Goal: Information Seeking & Learning: Learn about a topic

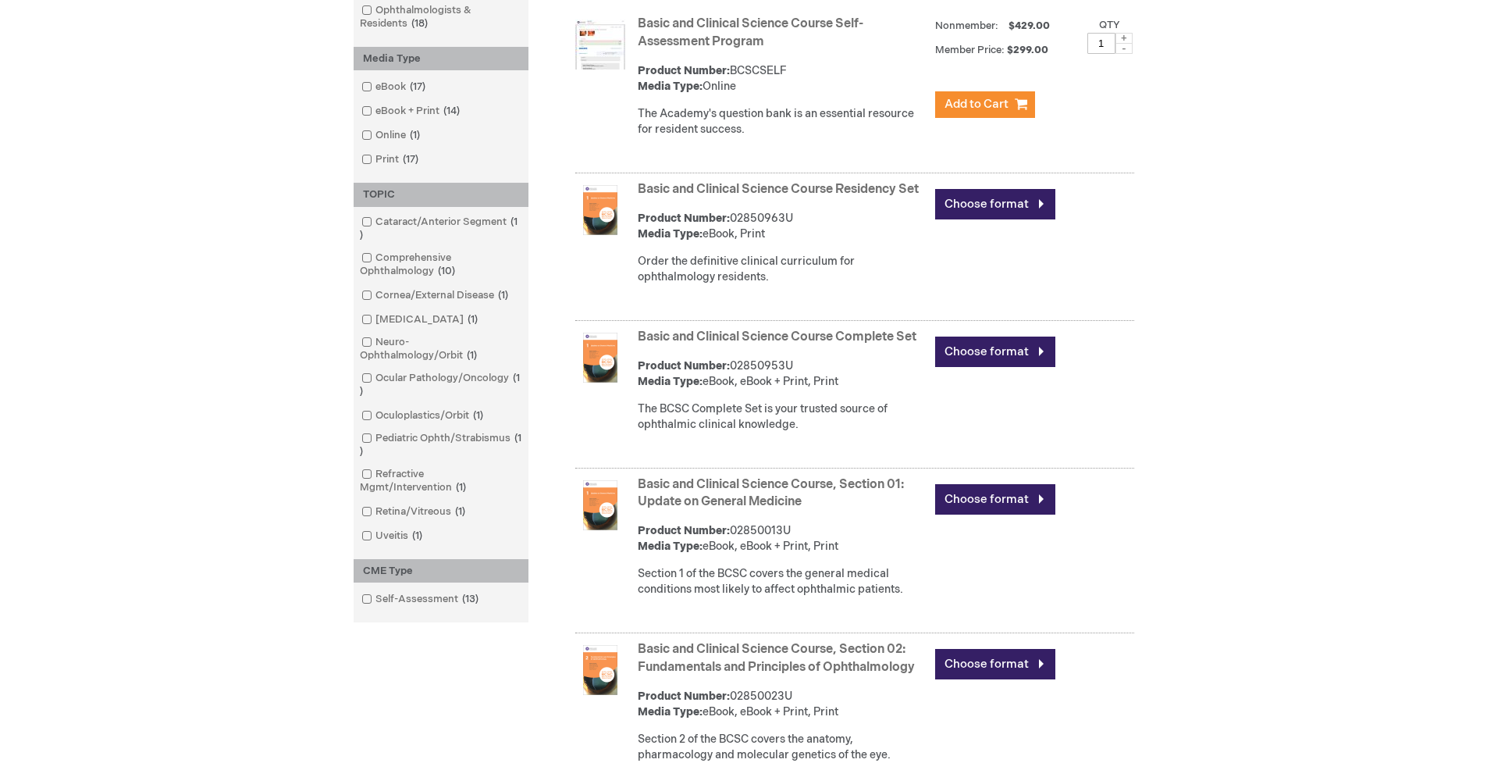
scroll to position [372, 0]
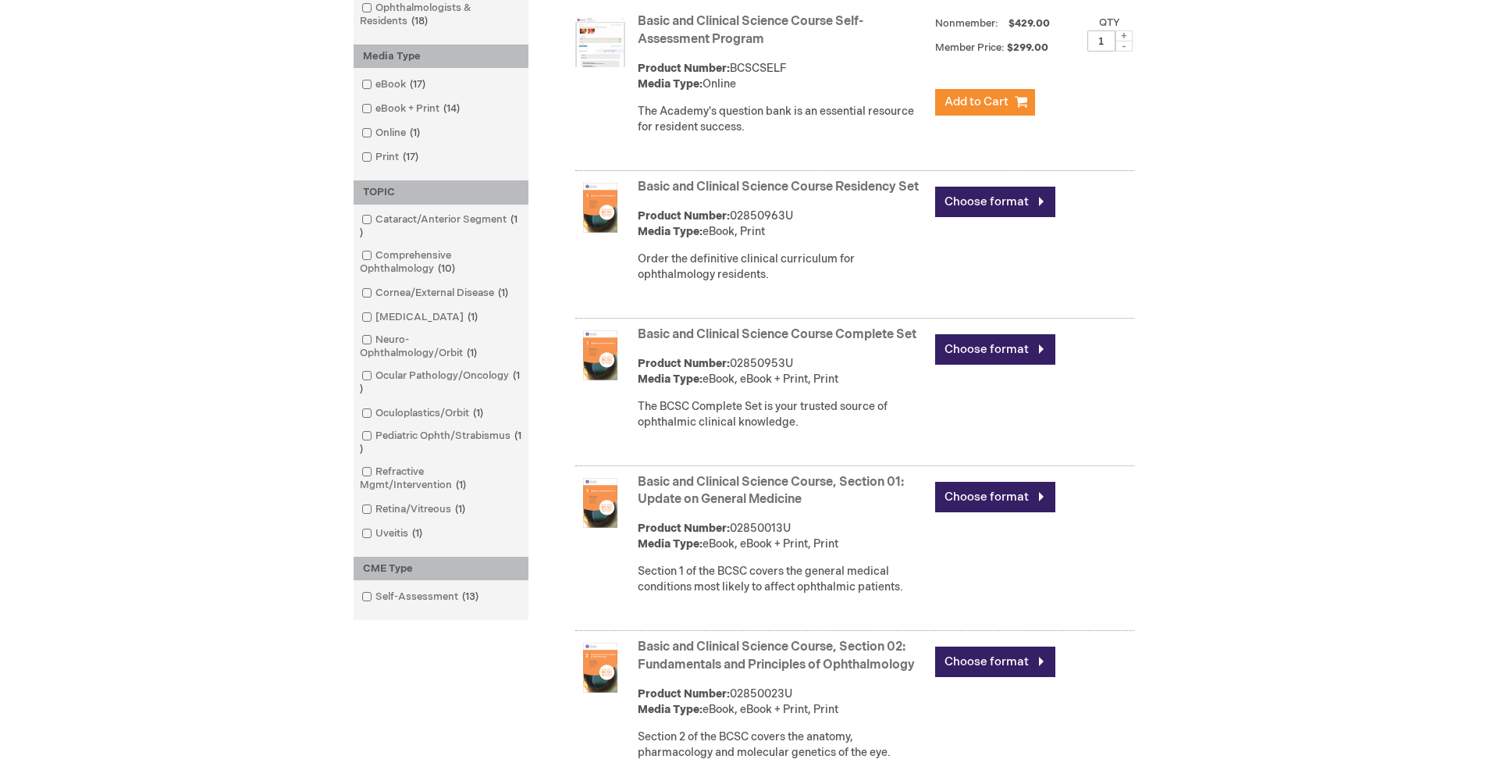
click at [668, 184] on link "Basic and Clinical Science Course Residency Set" at bounding box center [778, 187] width 281 height 15
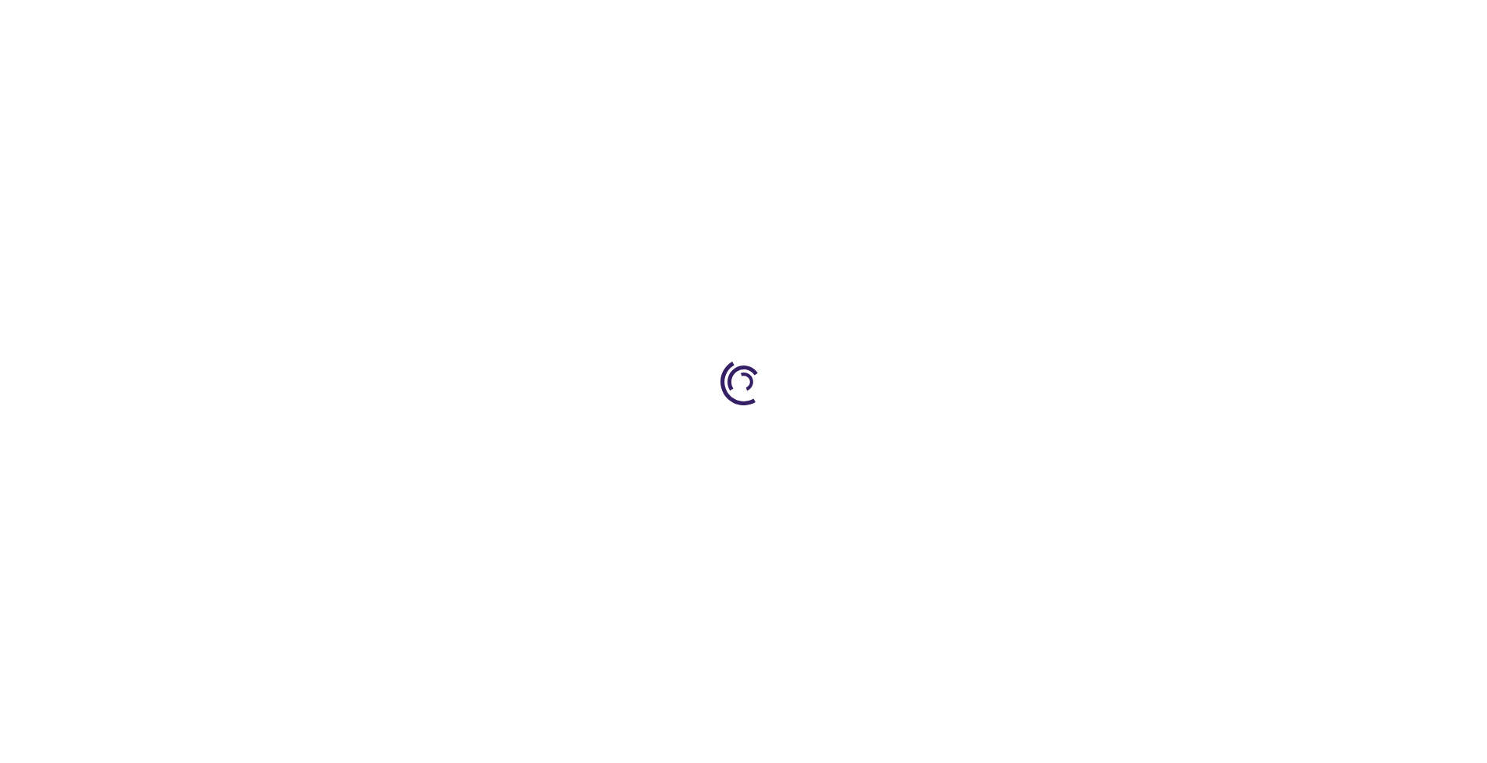
type input "0"
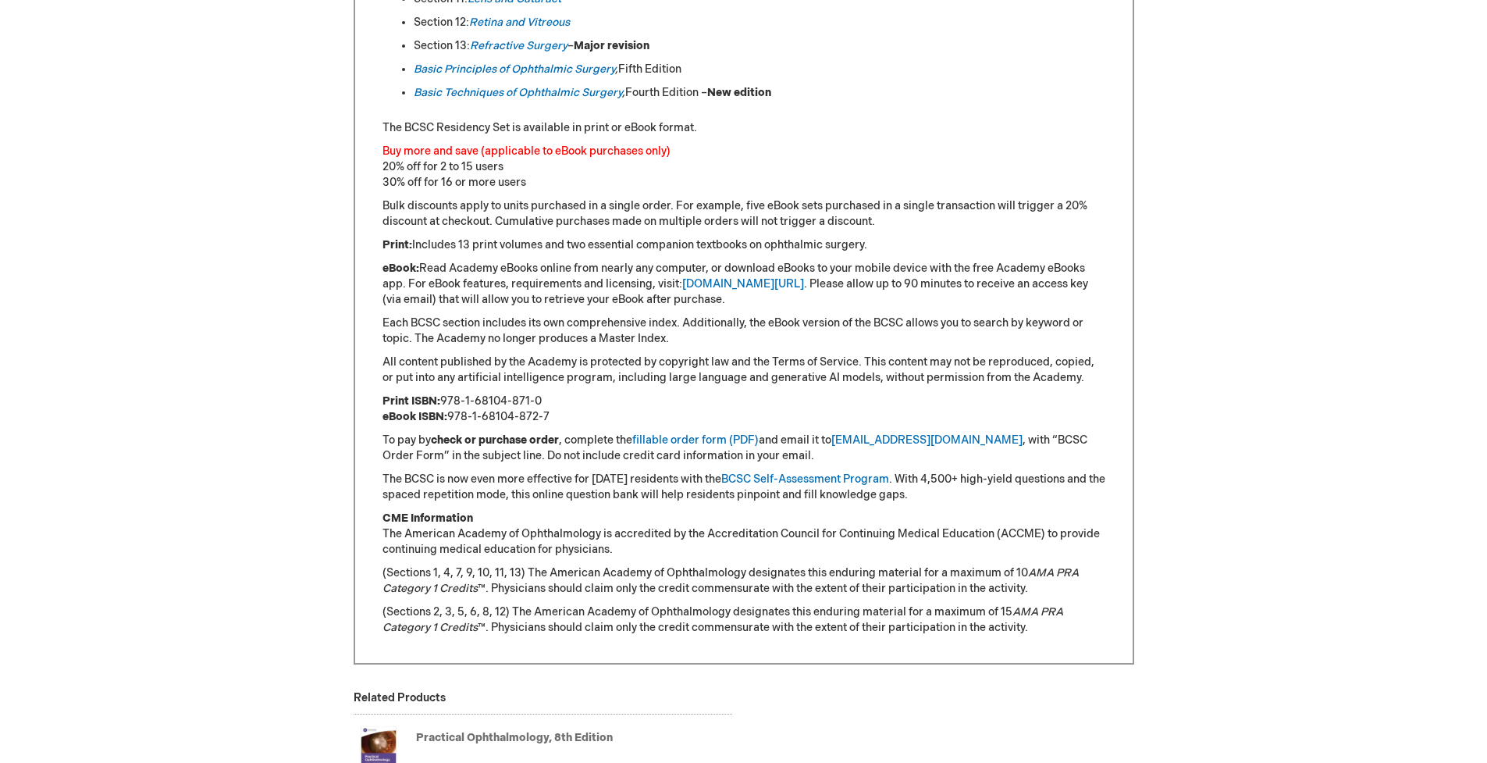
scroll to position [1126, 1]
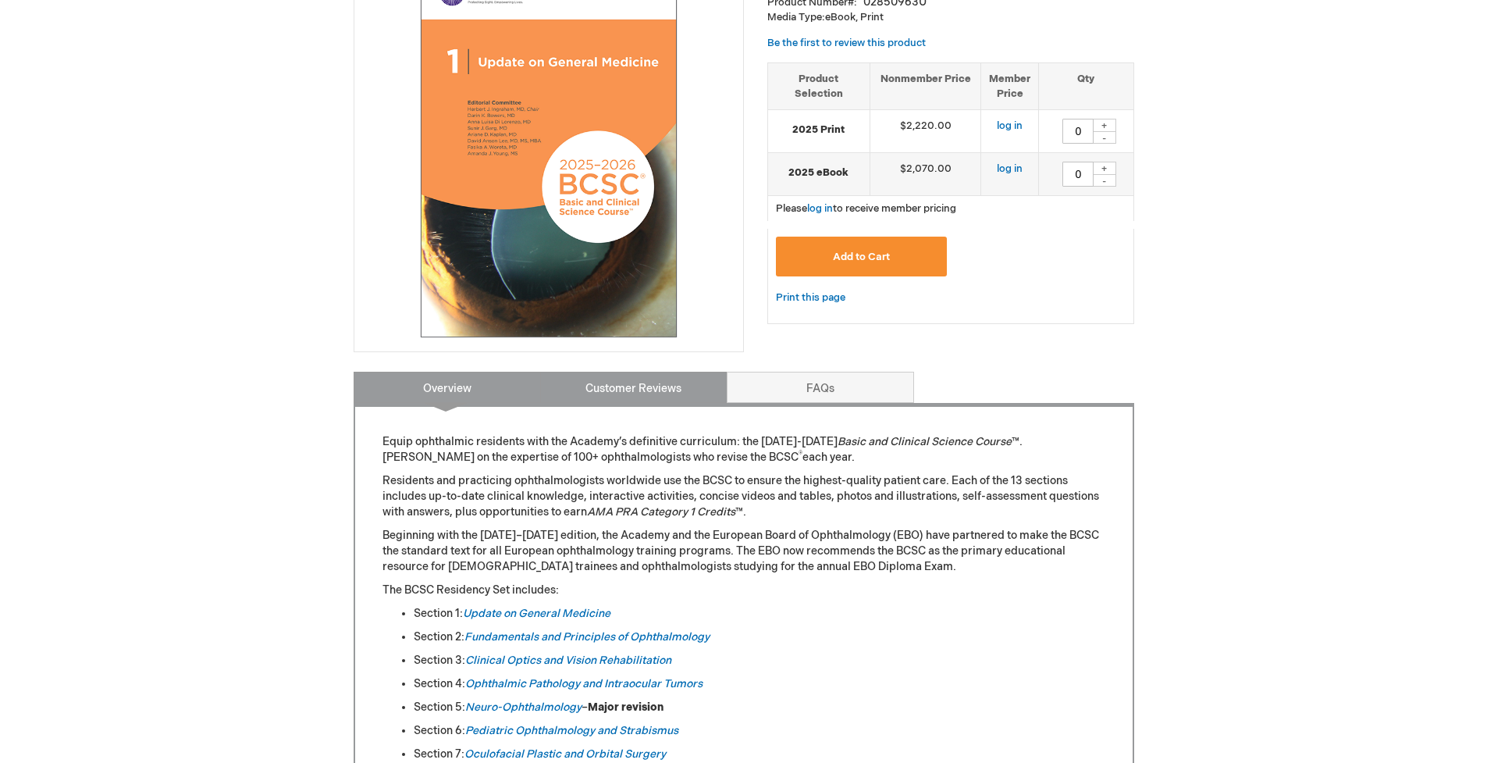
click at [576, 384] on link "Customer Reviews" at bounding box center [633, 387] width 187 height 31
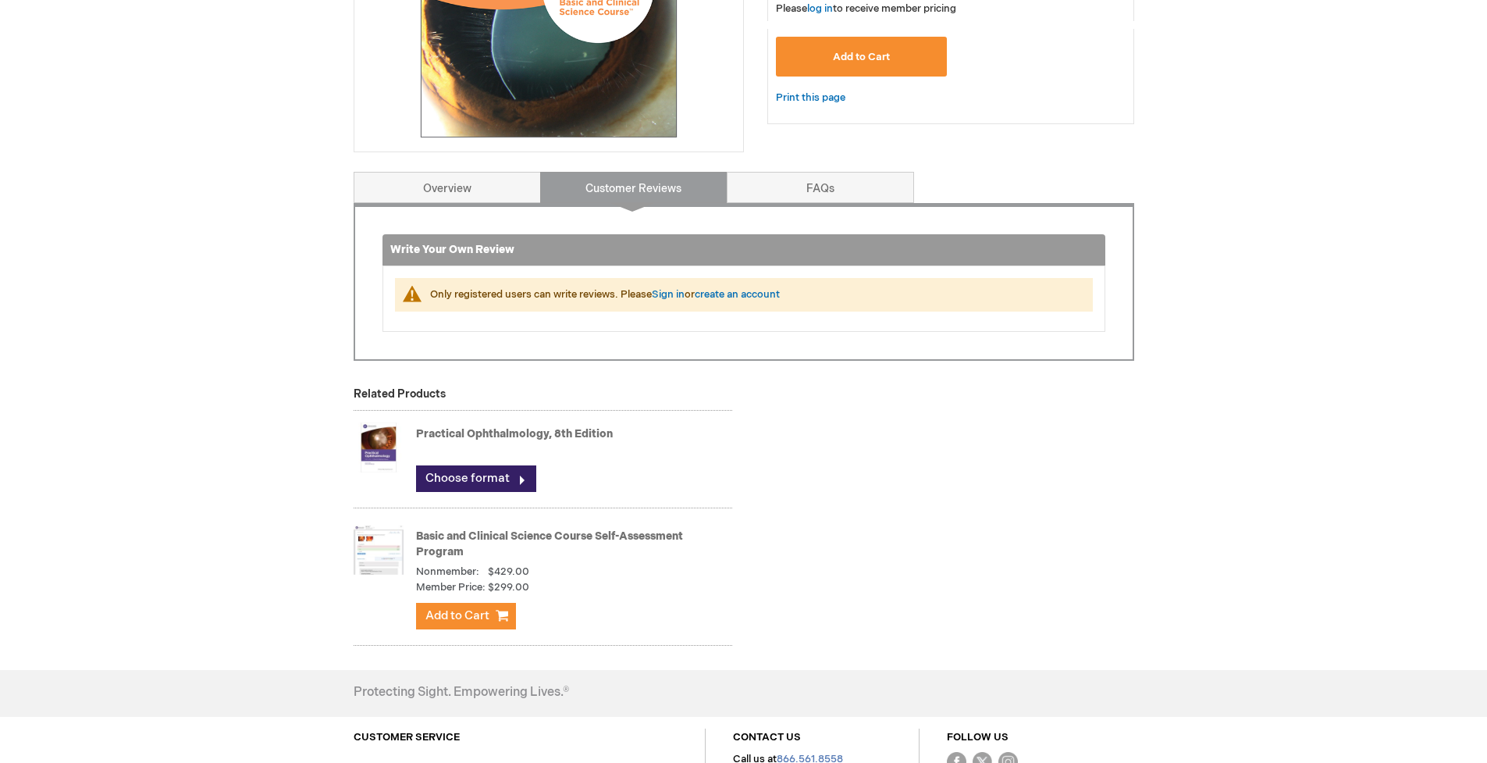
scroll to position [491, 0]
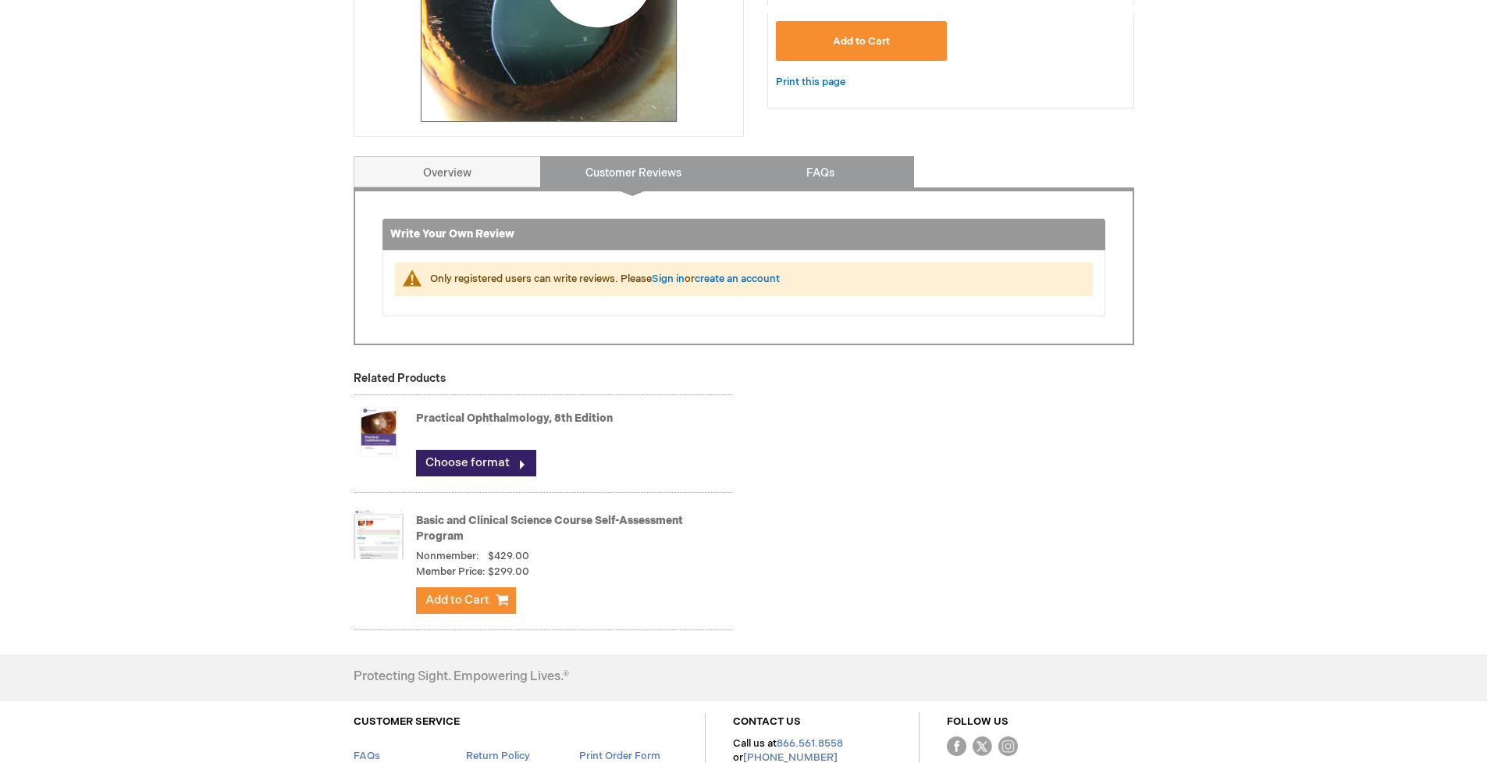
click at [776, 180] on link "FAQs" at bounding box center [820, 171] width 187 height 31
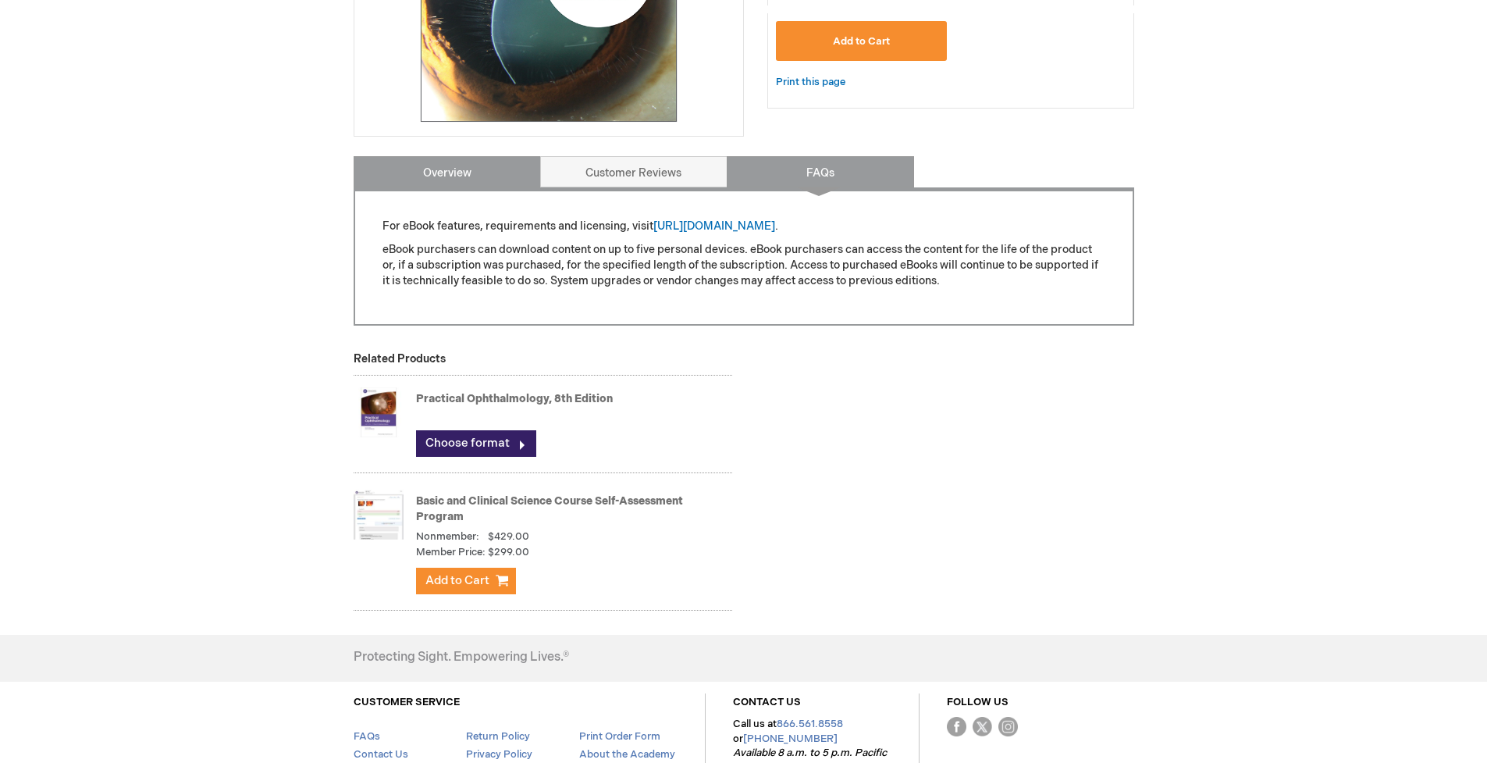
click at [486, 187] on link "Overview" at bounding box center [447, 171] width 187 height 31
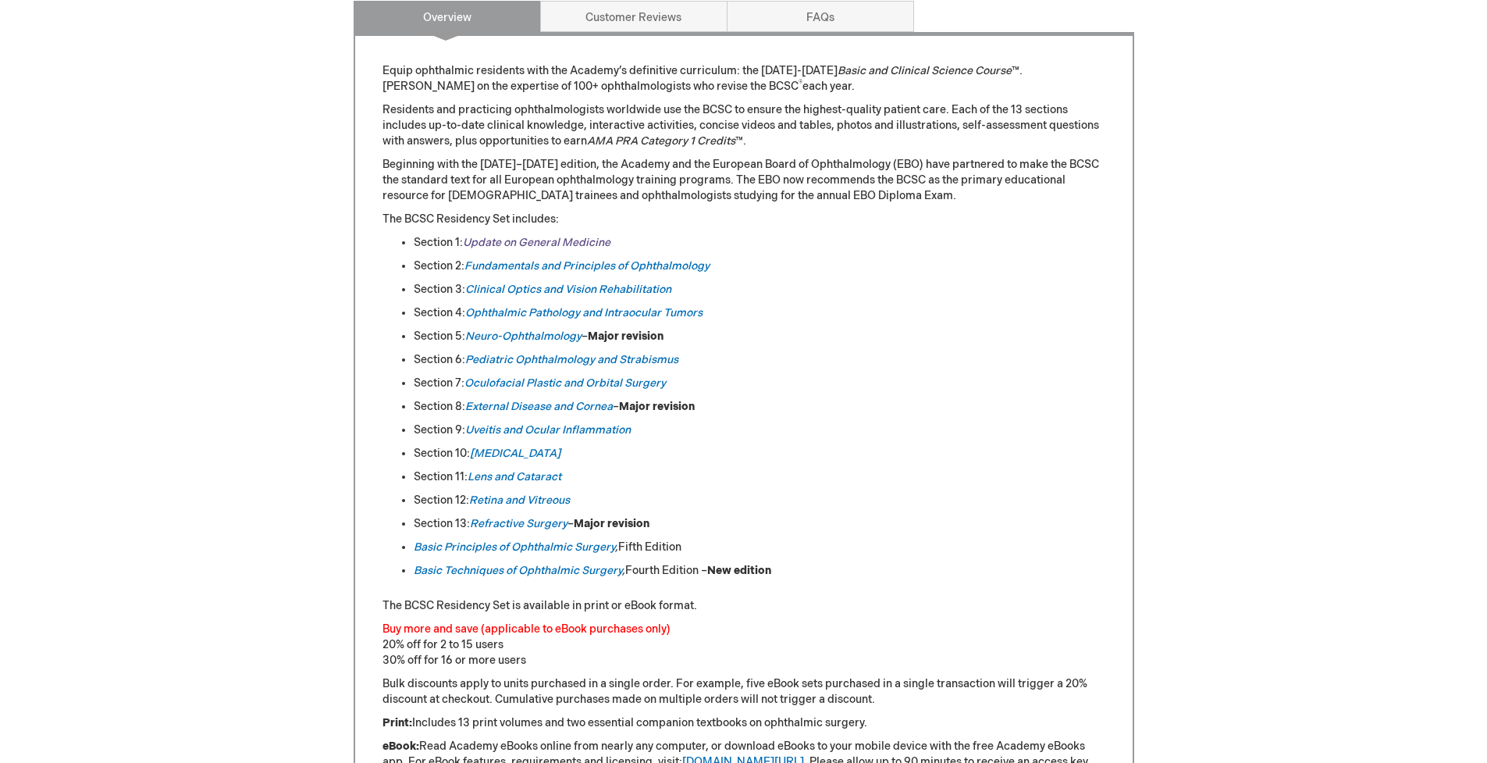
click at [510, 242] on link "Update on General Medicine" at bounding box center [537, 242] width 148 height 13
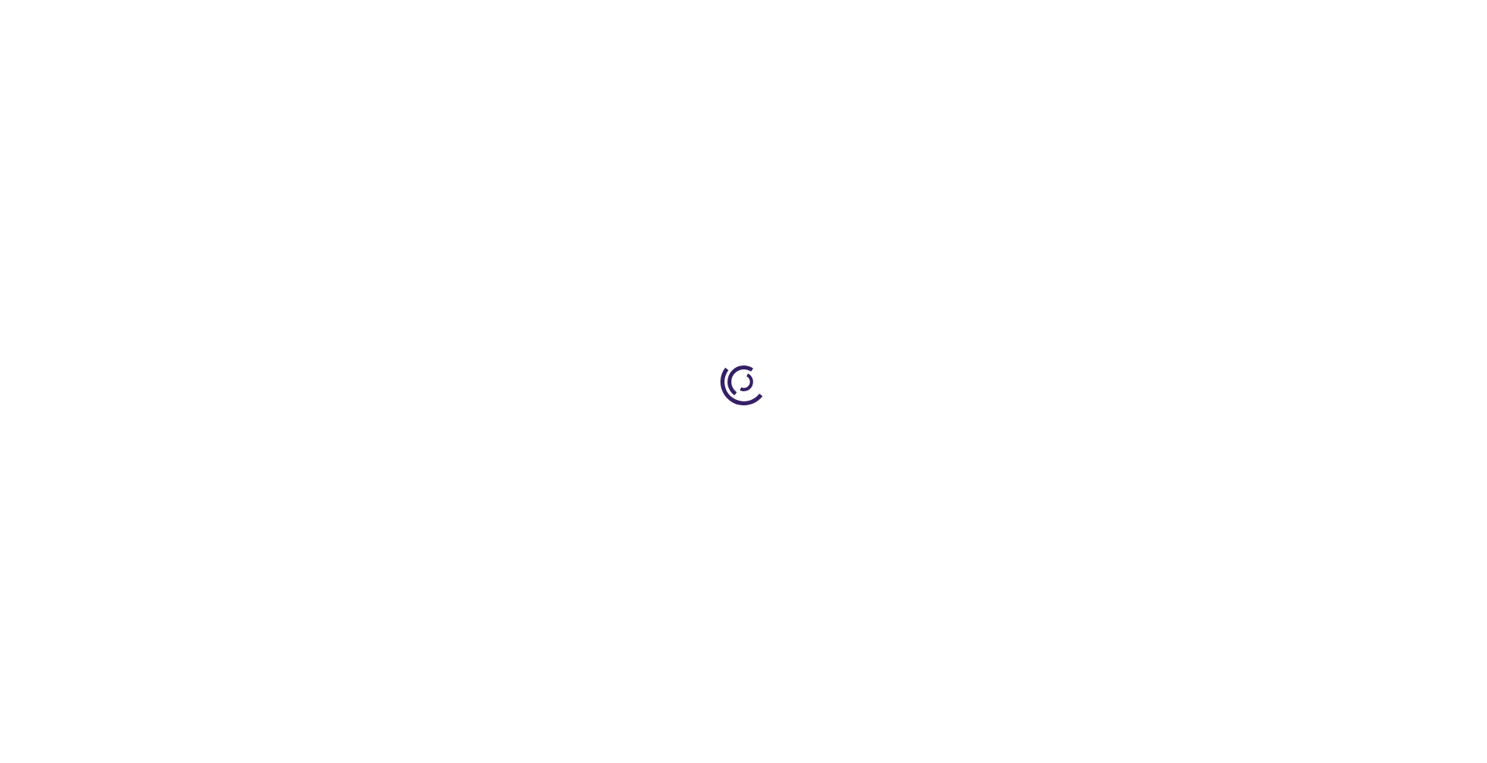
type input "0"
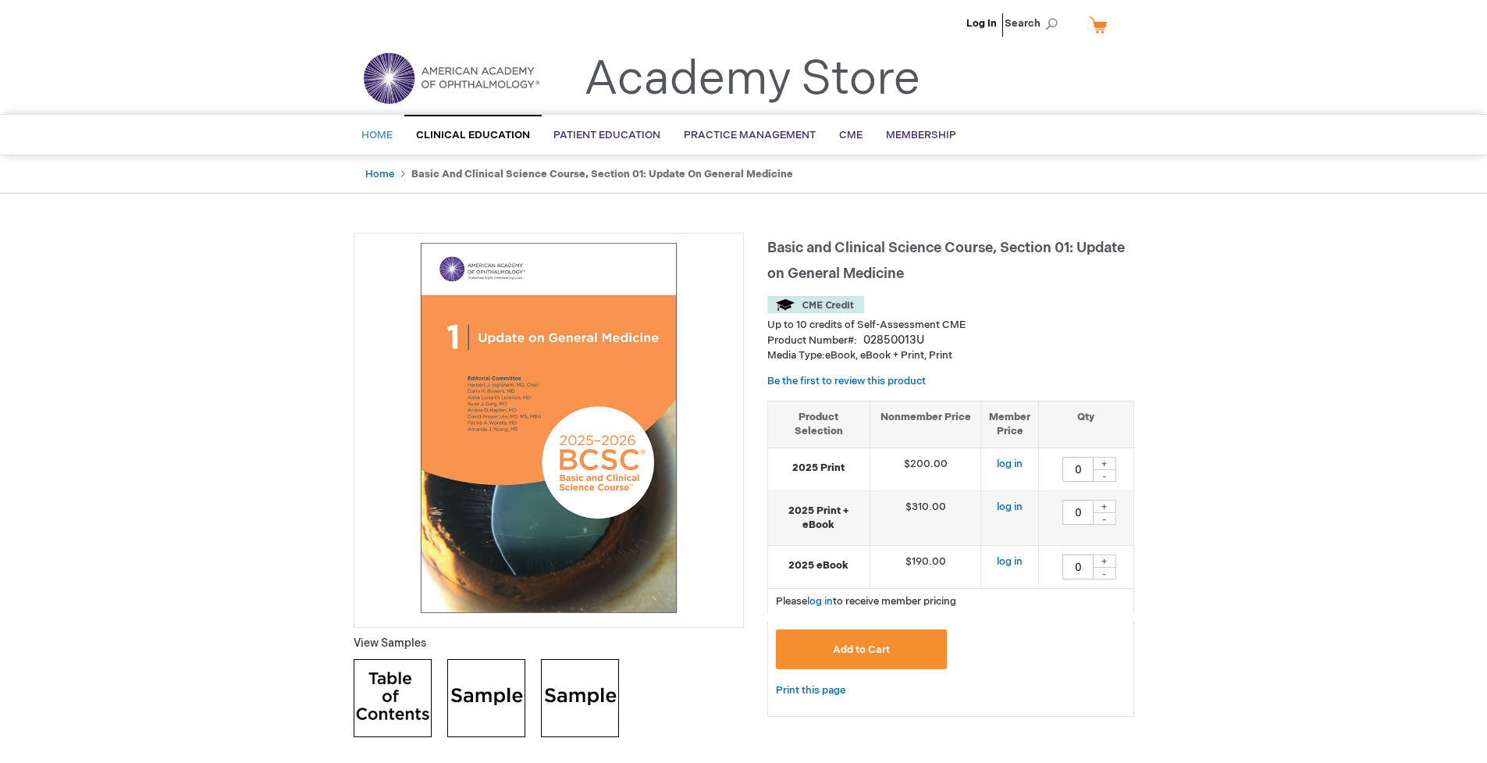
click at [372, 140] on span "Home" at bounding box center [376, 135] width 31 height 12
